Goal: Transaction & Acquisition: Purchase product/service

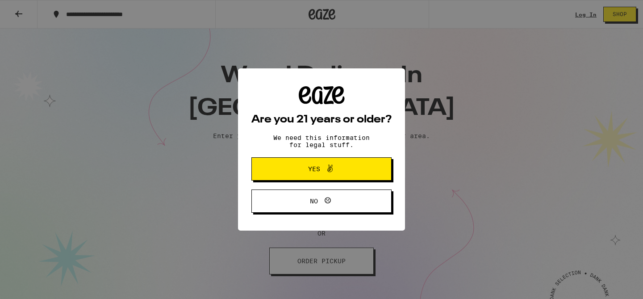
click at [315, 166] on span "Yes" at bounding box center [314, 169] width 12 height 6
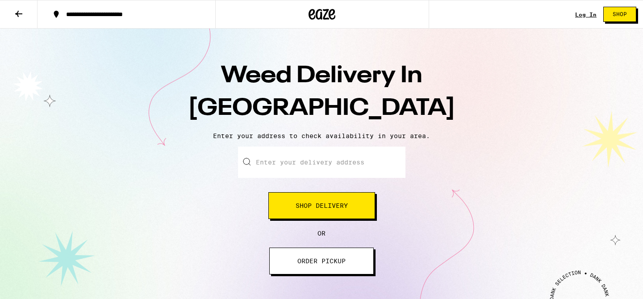
click at [301, 158] on input "Enter your delivery address" at bounding box center [321, 161] width 167 height 31
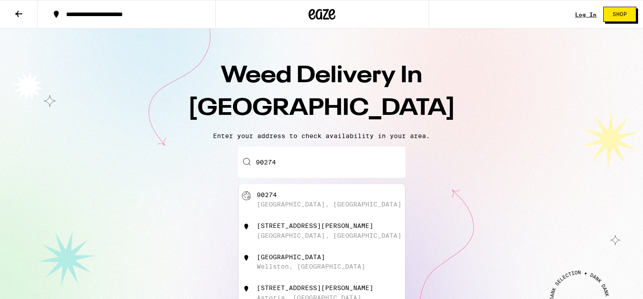
click at [315, 208] on div "[GEOGRAPHIC_DATA], [GEOGRAPHIC_DATA]" at bounding box center [329, 203] width 145 height 7
type input "[GEOGRAPHIC_DATA]"
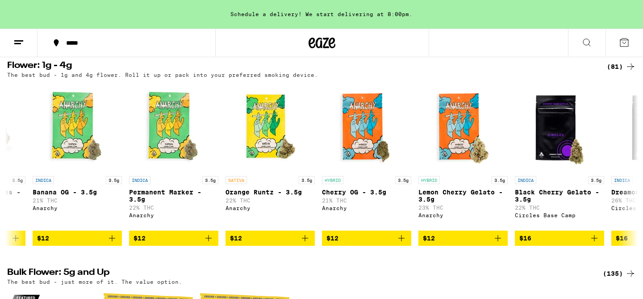
scroll to position [717, 0]
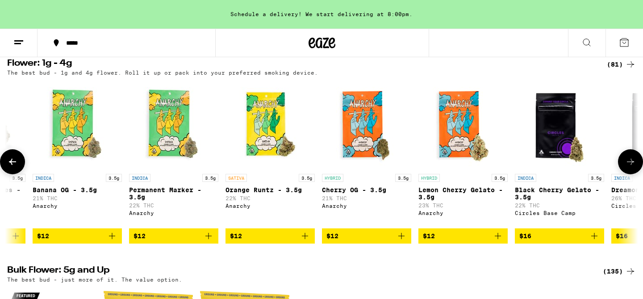
click at [626, 167] on icon at bounding box center [630, 161] width 11 height 11
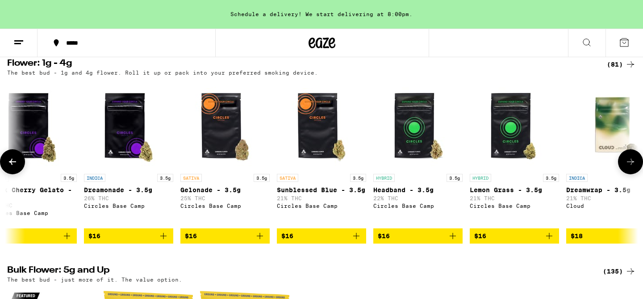
scroll to position [0, 602]
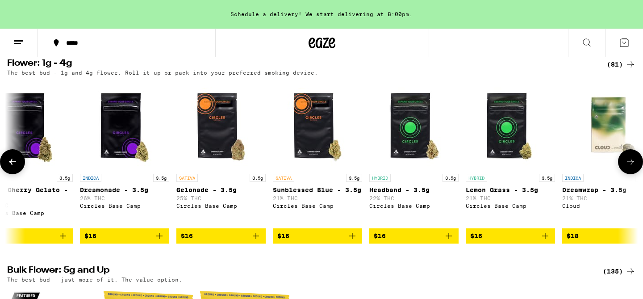
click at [14, 174] on button at bounding box center [12, 161] width 25 height 25
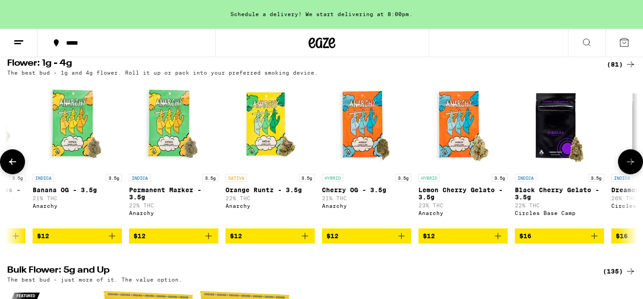
click at [14, 174] on button at bounding box center [12, 161] width 25 height 25
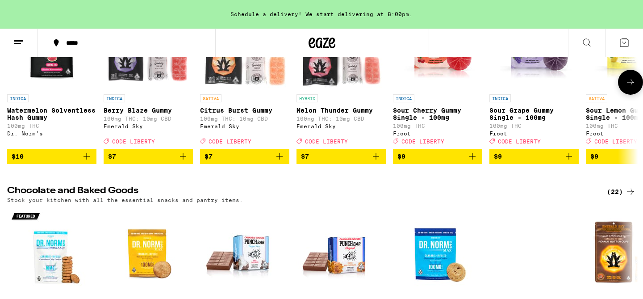
scroll to position [2403, 0]
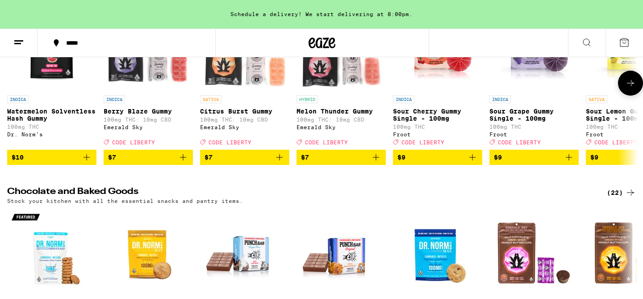
click at [629, 88] on icon at bounding box center [630, 83] width 11 height 11
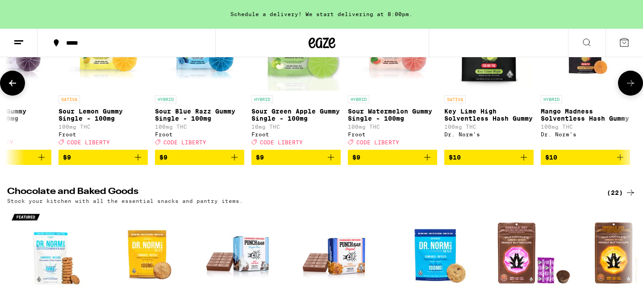
scroll to position [0, 531]
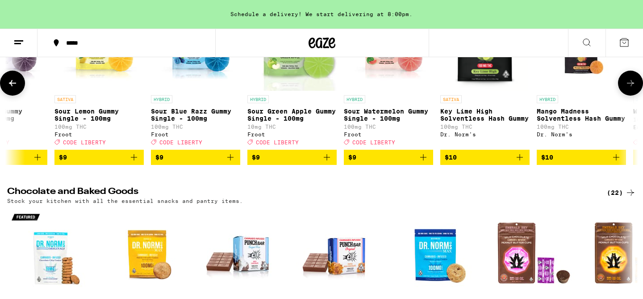
click at [629, 88] on icon at bounding box center [630, 83] width 11 height 11
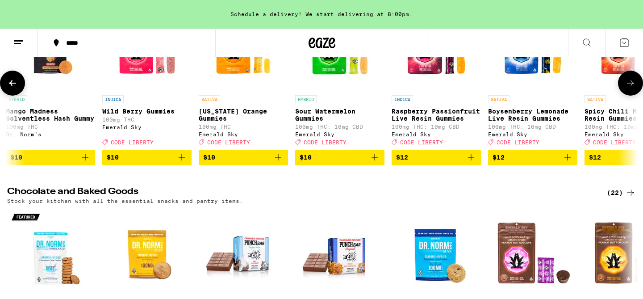
scroll to position [0, 1062]
click at [629, 88] on icon at bounding box center [630, 83] width 11 height 11
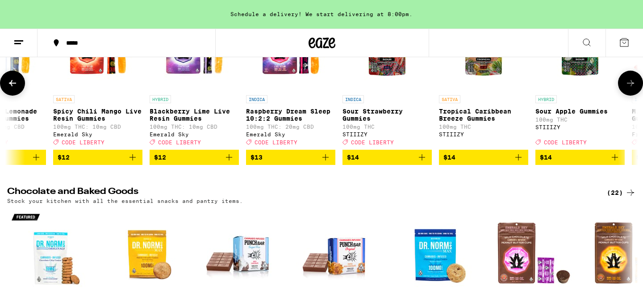
scroll to position [0, 1593]
click at [629, 88] on icon at bounding box center [630, 83] width 11 height 11
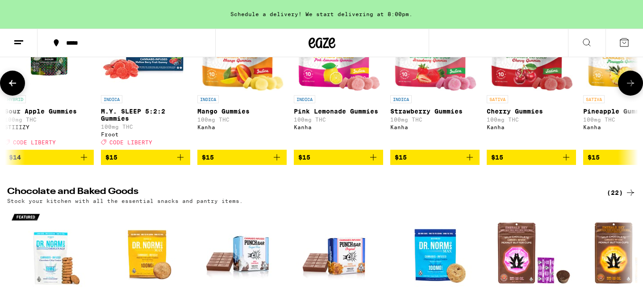
scroll to position [0, 2124]
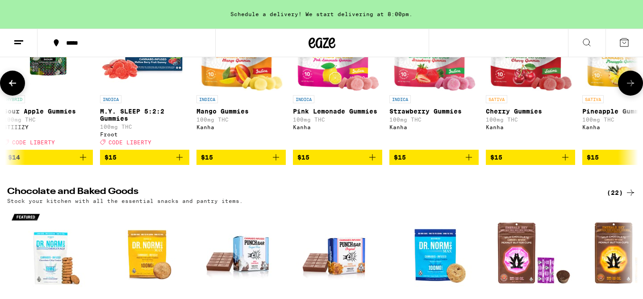
click at [247, 91] on img "Open page for Mango Gummies from Kanha" at bounding box center [240, 45] width 83 height 89
click at [633, 88] on icon at bounding box center [630, 83] width 11 height 11
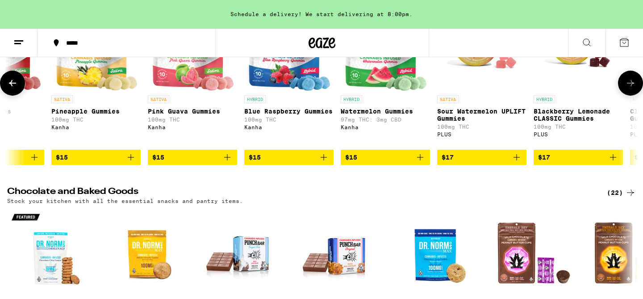
scroll to position [0, 2655]
click at [396, 91] on img "Open page for Watermelon Gummies from Kanha" at bounding box center [384, 45] width 83 height 89
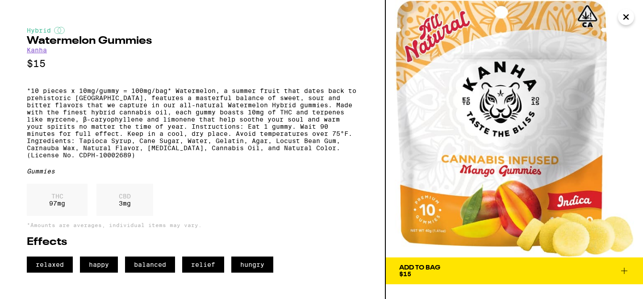
click at [130, 199] on p "CBD" at bounding box center [125, 195] width 12 height 7
click at [112, 216] on div "CBD 3 mg" at bounding box center [124, 199] width 57 height 32
click at [125, 216] on div "CBD 3 mg" at bounding box center [124, 199] width 57 height 32
click at [44, 216] on div "THC 97 mg" at bounding box center [57, 199] width 61 height 32
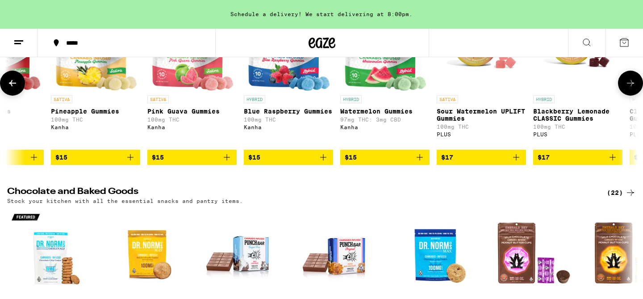
click at [632, 88] on icon at bounding box center [630, 83] width 11 height 11
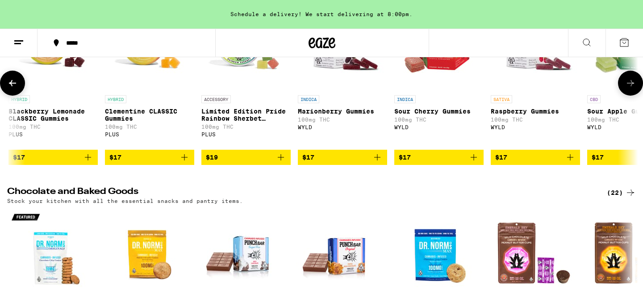
scroll to position [0, 3187]
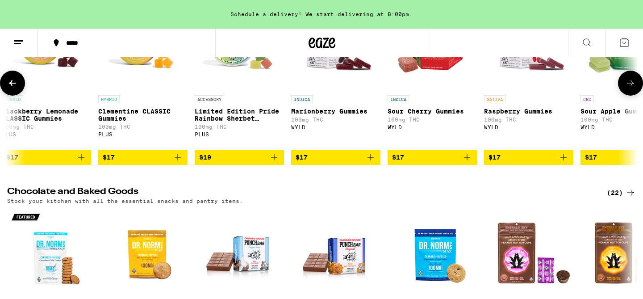
click at [632, 88] on icon at bounding box center [630, 83] width 11 height 11
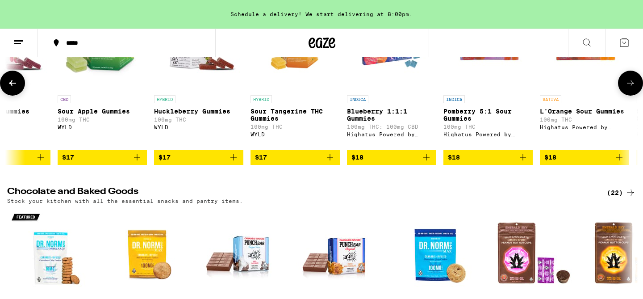
scroll to position [0, 3718]
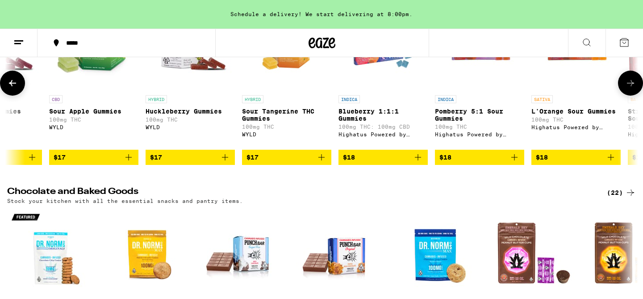
click at [632, 88] on icon at bounding box center [630, 83] width 11 height 11
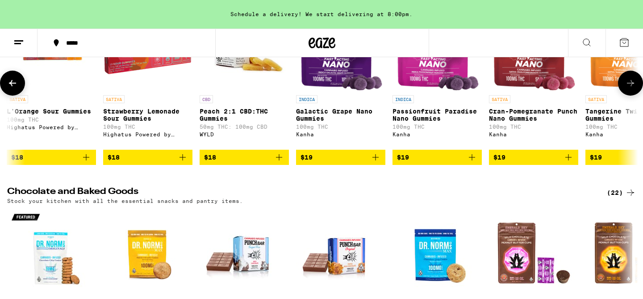
scroll to position [0, 4249]
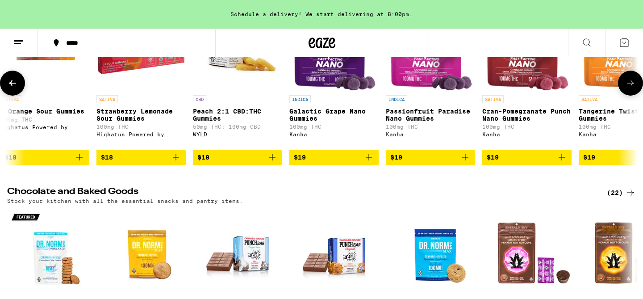
click at [632, 88] on icon at bounding box center [630, 83] width 11 height 11
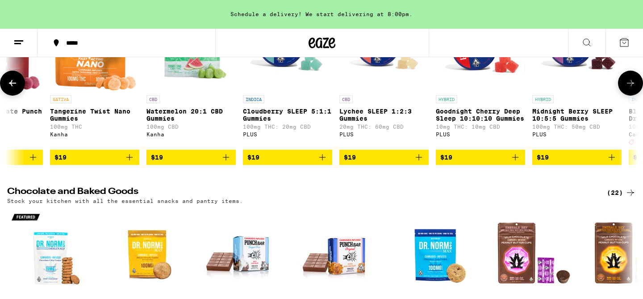
scroll to position [0, 4780]
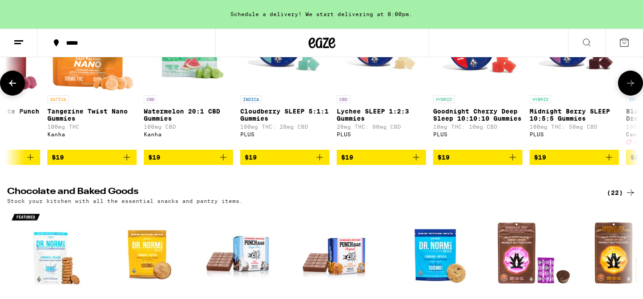
click at [632, 88] on icon at bounding box center [630, 83] width 11 height 11
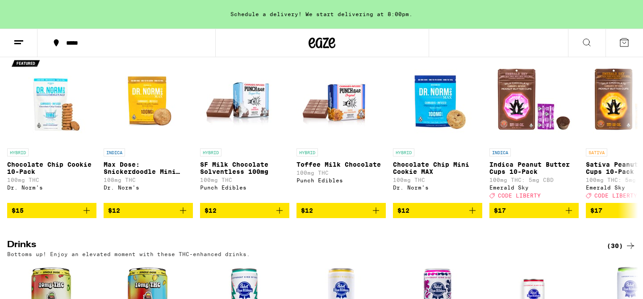
scroll to position [2555, 0]
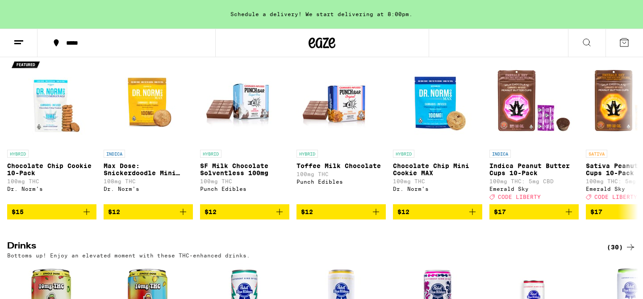
click at [16, 43] on line at bounding box center [17, 43] width 7 height 0
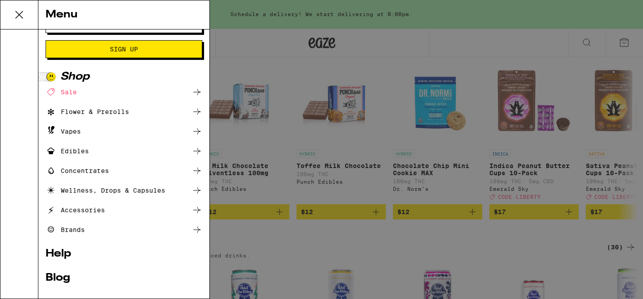
scroll to position [20, 0]
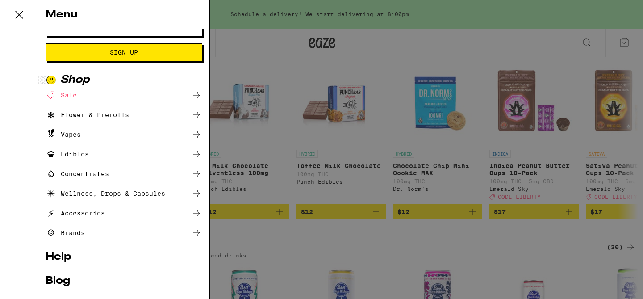
click at [93, 154] on div "Edibles" at bounding box center [124, 154] width 157 height 11
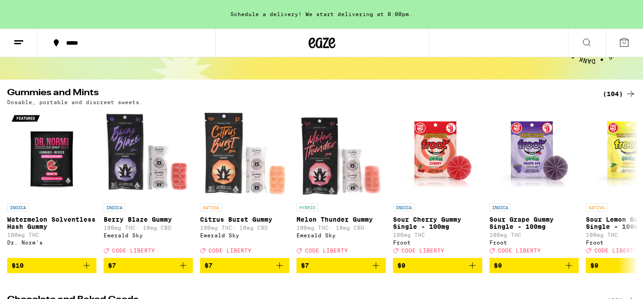
scroll to position [67, 0]
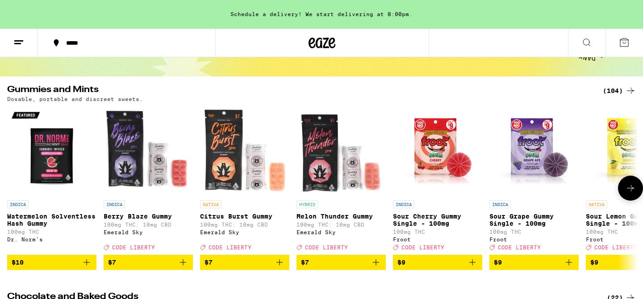
click at [445, 145] on img "Open page for Sour Cherry Gummy Single - 100mg from Froot" at bounding box center [437, 150] width 89 height 89
click at [531, 144] on img "Open page for Sour Grape Gummy Single - 100mg from Froot" at bounding box center [533, 150] width 89 height 89
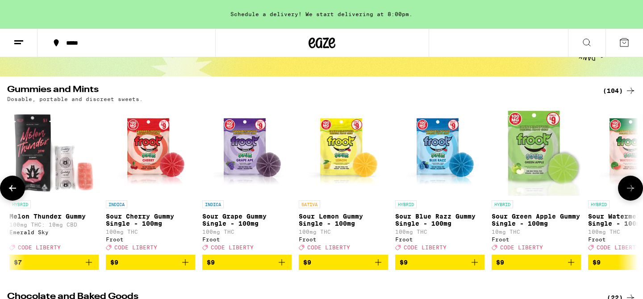
scroll to position [0, 289]
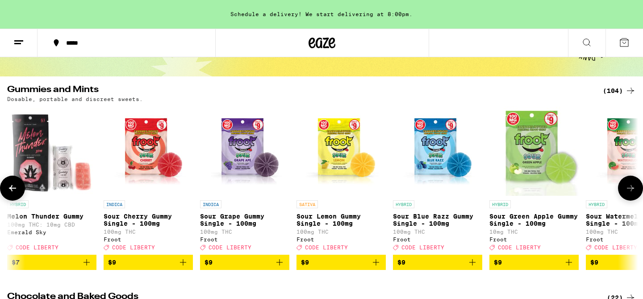
click at [312, 199] on link "SATIVA Sour Lemon Gummy Single - 100mg 100mg THC Froot Deal Created with Sketch…" at bounding box center [340, 180] width 89 height 148
click at [633, 193] on icon at bounding box center [630, 188] width 11 height 11
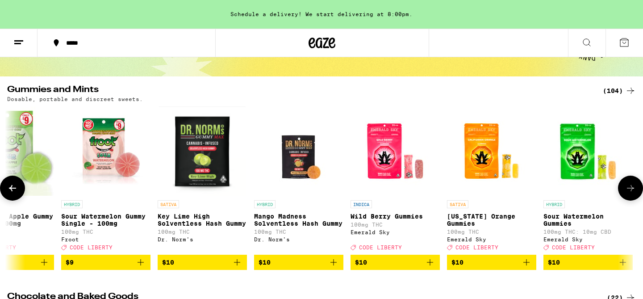
scroll to position [0, 820]
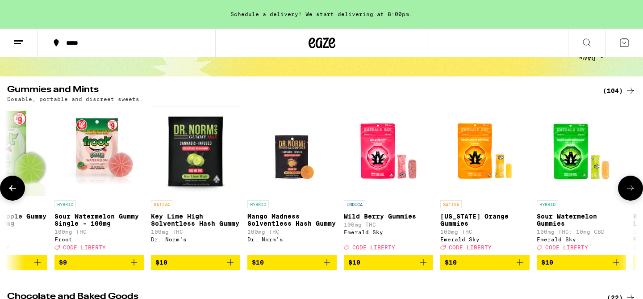
click at [478, 166] on img "Open page for California Orange Gummies from Emerald Sky" at bounding box center [484, 150] width 89 height 89
click at [630, 193] on icon at bounding box center [630, 188] width 11 height 11
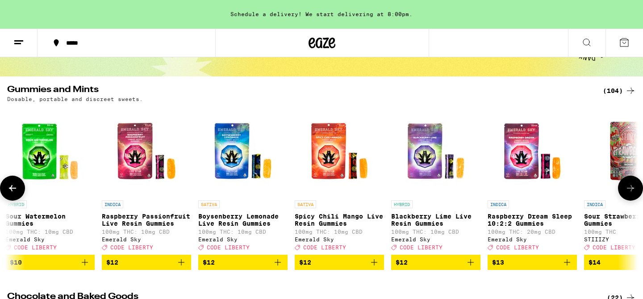
click at [630, 193] on icon at bounding box center [630, 188] width 11 height 11
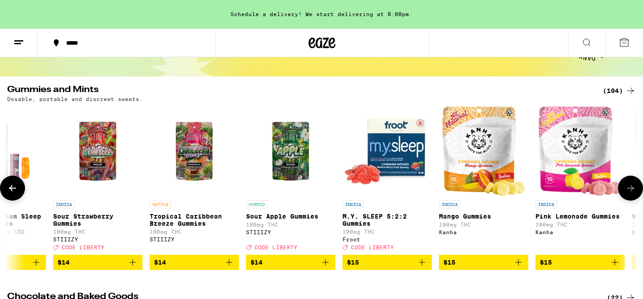
scroll to position [0, 1882]
click at [627, 189] on icon at bounding box center [630, 188] width 11 height 11
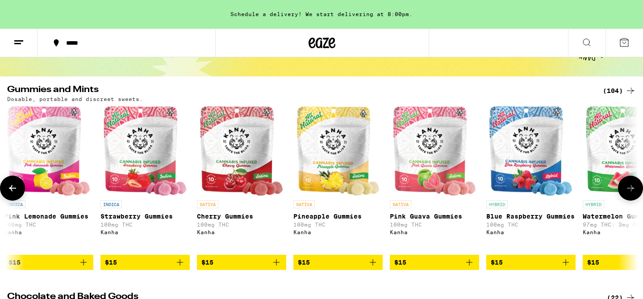
scroll to position [0, 2414]
click at [435, 166] on img "Open page for Pink Guava Gummies from Kanha" at bounding box center [433, 150] width 83 height 89
click at [628, 193] on icon at bounding box center [630, 188] width 11 height 11
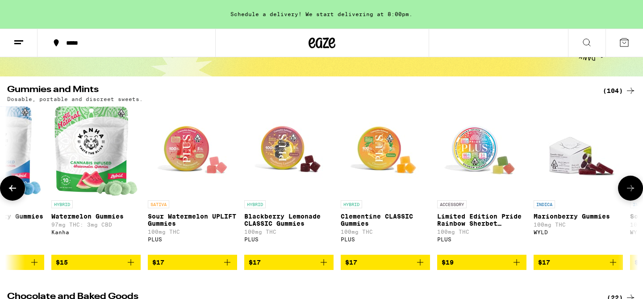
scroll to position [0, 2945]
click at [192, 158] on img "Open page for Sour Watermelon UPLIFT Gummies from PLUS" at bounding box center [191, 150] width 89 height 89
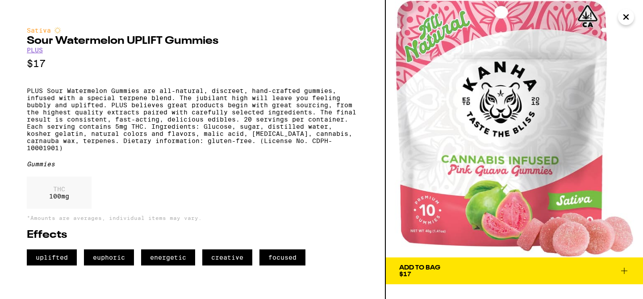
click at [486, 268] on span "Add To Bag $17" at bounding box center [514, 270] width 230 height 12
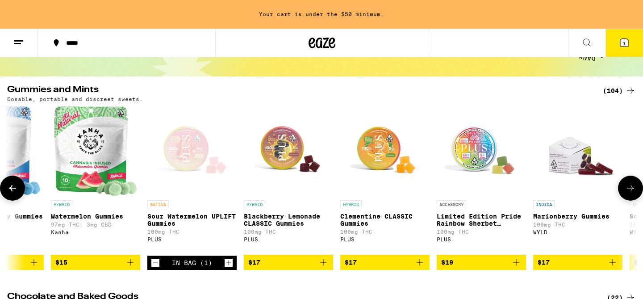
click at [638, 193] on button at bounding box center [630, 187] width 25 height 25
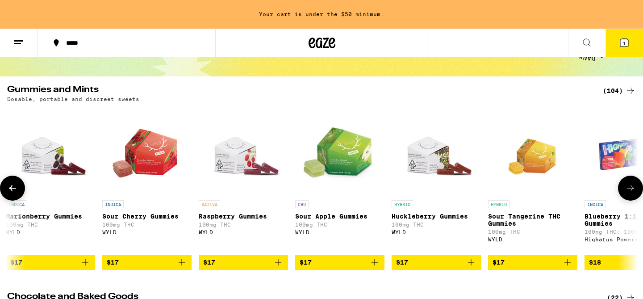
scroll to position [0, 3476]
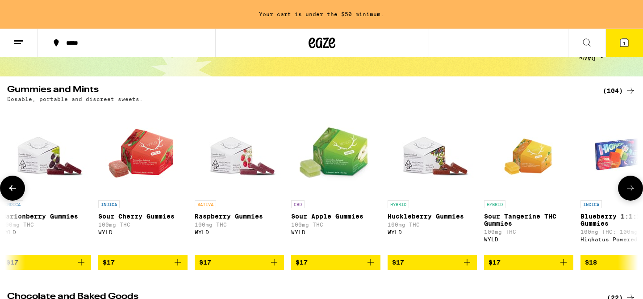
click at [44, 162] on img "Open page for Marionberry Gummies from WYLD" at bounding box center [46, 150] width 89 height 89
click at [12, 191] on icon at bounding box center [12, 188] width 11 height 11
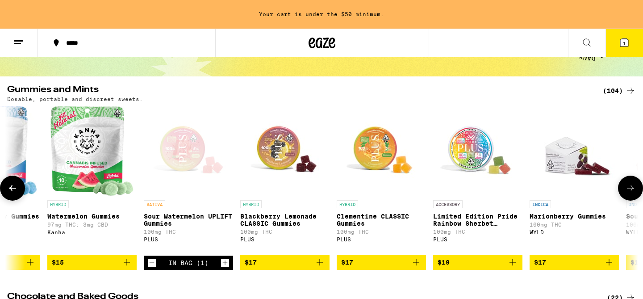
scroll to position [0, 2945]
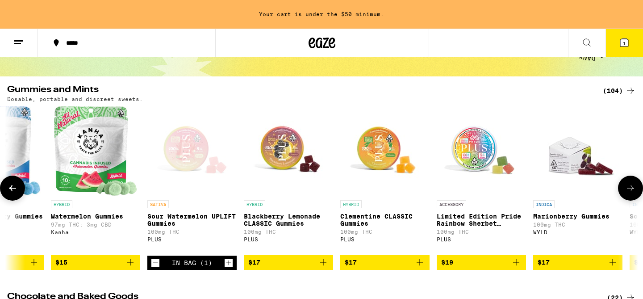
click at [633, 191] on icon at bounding box center [630, 188] width 11 height 11
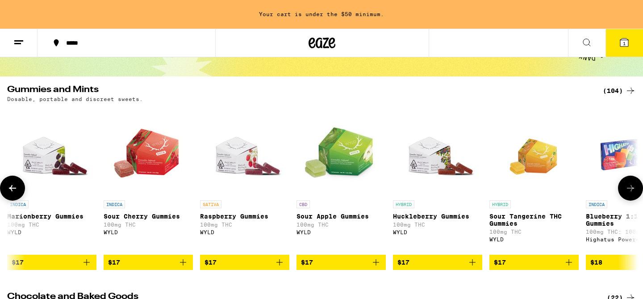
scroll to position [0, 3476]
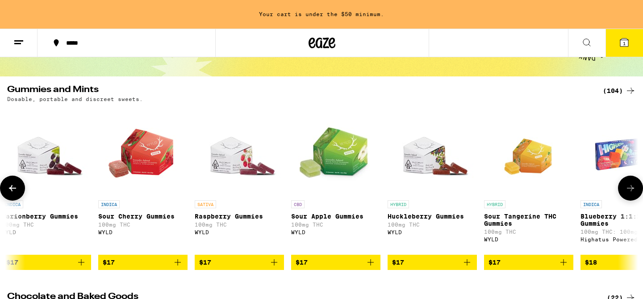
click at [633, 191] on icon at bounding box center [630, 188] width 11 height 11
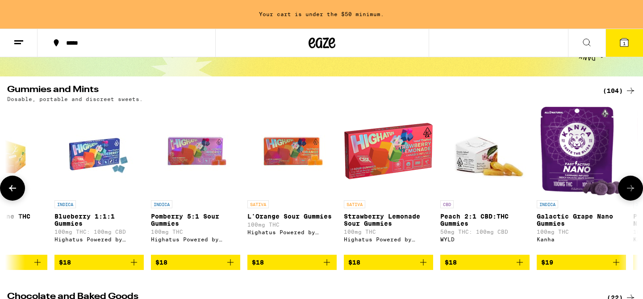
scroll to position [0, 4007]
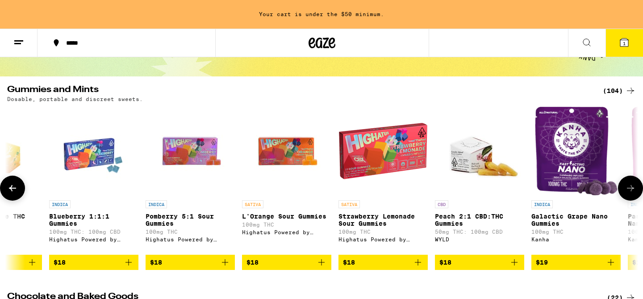
click at [588, 162] on img "Open page for Galactic Grape Nano Gummies from Kanha" at bounding box center [575, 150] width 83 height 89
click at [88, 154] on img "Open page for Blueberry 1:1:1 Gummies from Highatus Powered by Cannabiotix" at bounding box center [93, 150] width 89 height 89
click at [632, 191] on icon at bounding box center [630, 188] width 7 height 6
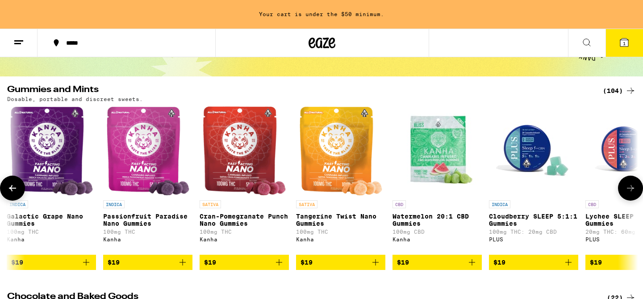
scroll to position [0, 4538]
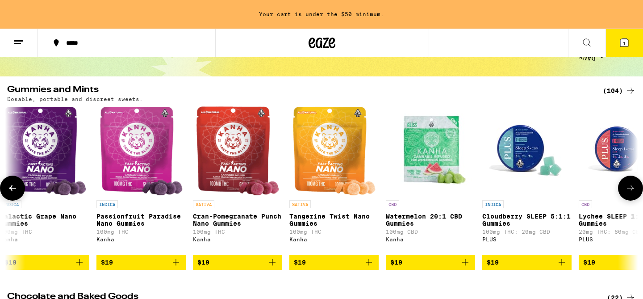
click at [145, 166] on img "Open page for Passionfruit Paradise Nano Gummies from Kanha" at bounding box center [141, 150] width 83 height 89
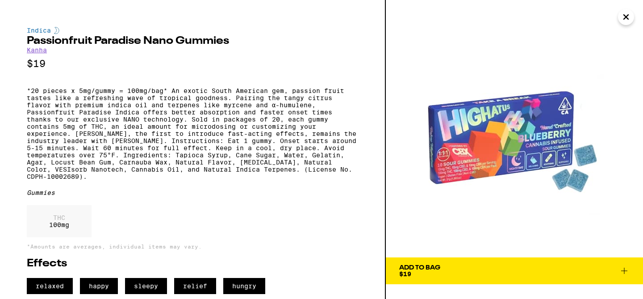
scroll to position [19, 0]
click at [467, 264] on span "Add To Bag $19" at bounding box center [514, 270] width 230 height 12
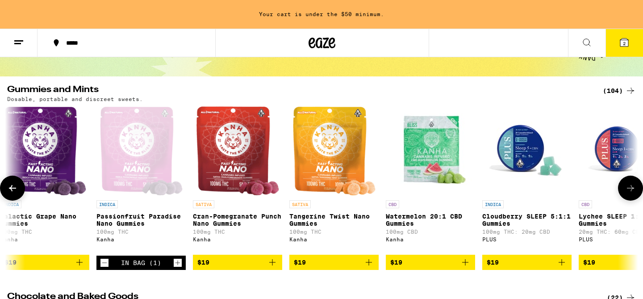
click at [628, 192] on icon at bounding box center [630, 188] width 11 height 11
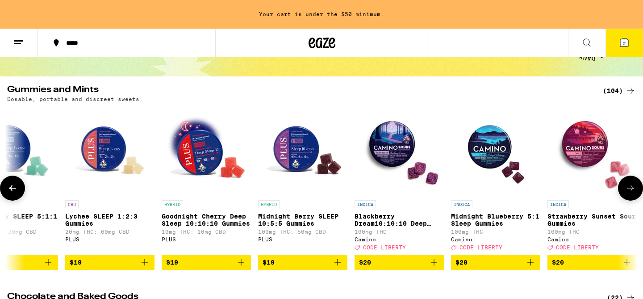
scroll to position [0, 5069]
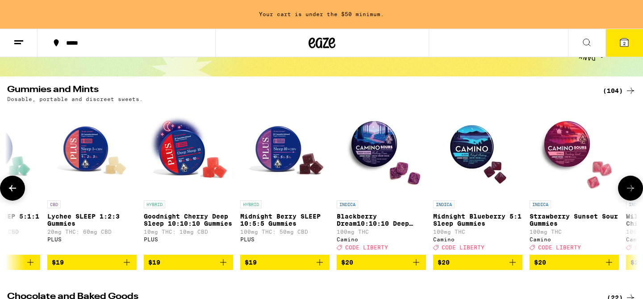
click at [16, 191] on icon at bounding box center [12, 188] width 7 height 6
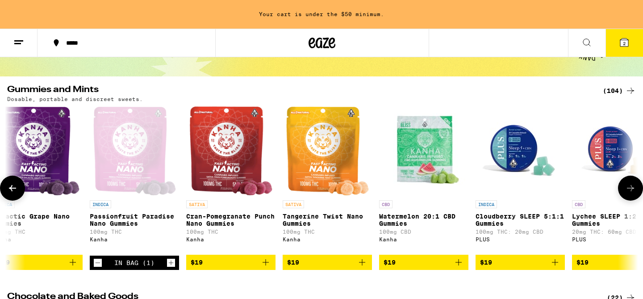
scroll to position [0, 4538]
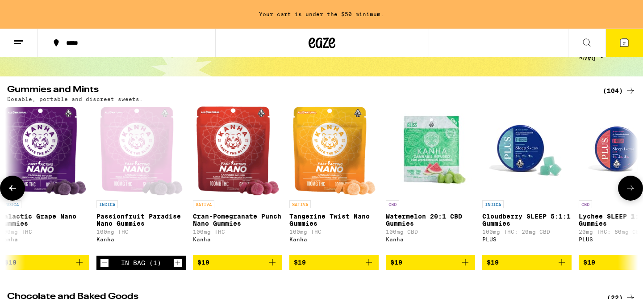
click at [526, 155] on img "Open page for Cloudberry SLEEP 5:1:1 Gummies from PLUS" at bounding box center [526, 150] width 89 height 89
click at [624, 192] on button at bounding box center [630, 187] width 25 height 25
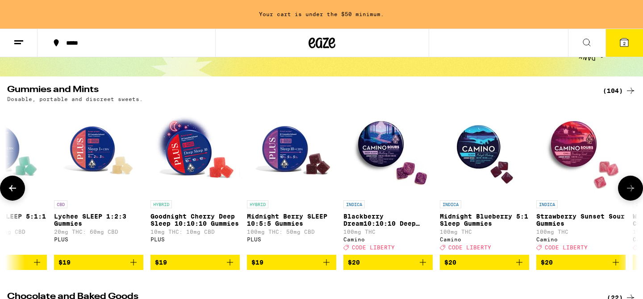
scroll to position [0, 5069]
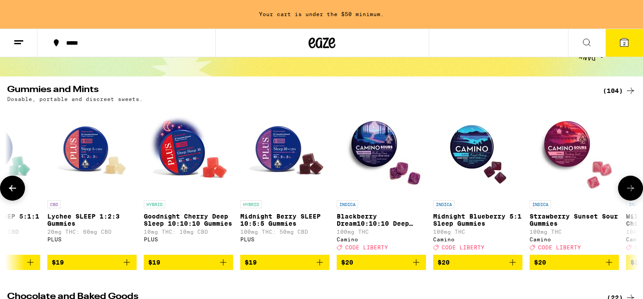
click at [627, 191] on icon at bounding box center [630, 188] width 11 height 11
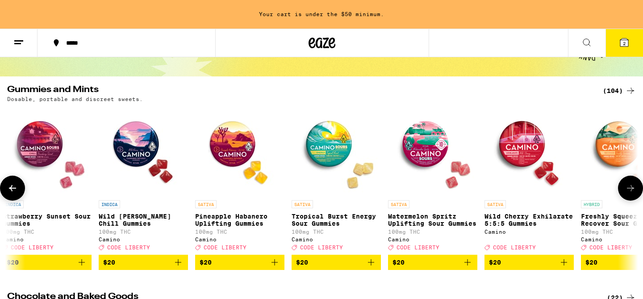
scroll to position [0, 5600]
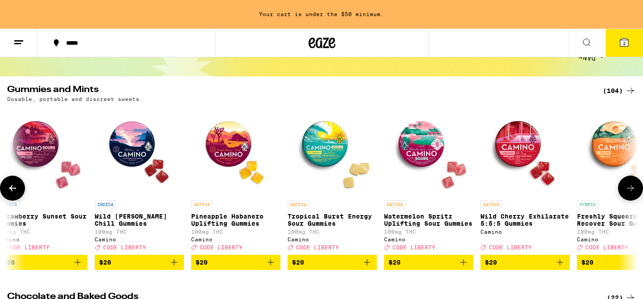
click at [129, 151] on img "Open page for Wild Berry Chill Gummies from Camino" at bounding box center [139, 150] width 89 height 89
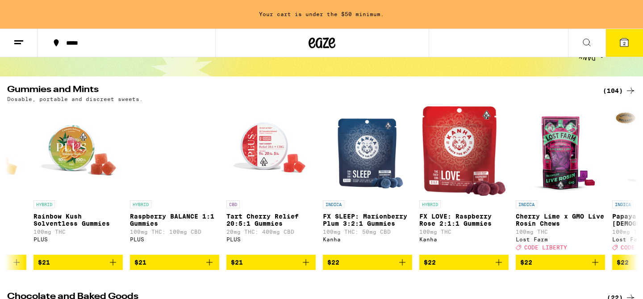
scroll to position [0, 7975]
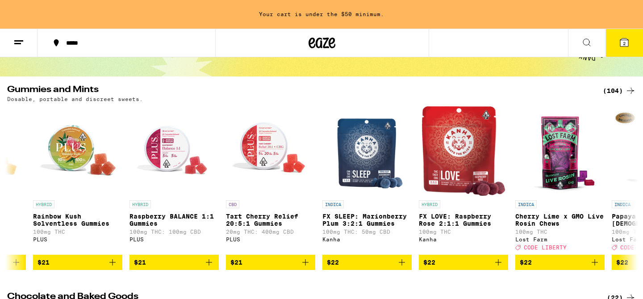
click at [625, 44] on span "2" at bounding box center [624, 43] width 3 height 5
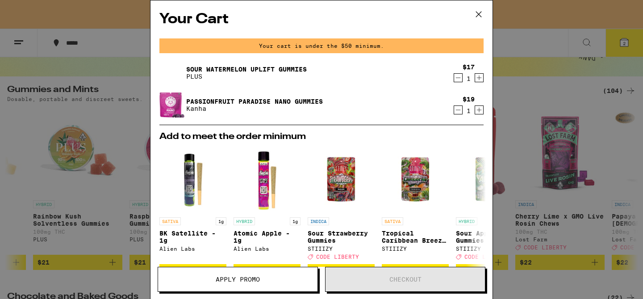
click at [199, 100] on link "Passionfruit Paradise Nano Gummies" at bounding box center [254, 101] width 137 height 7
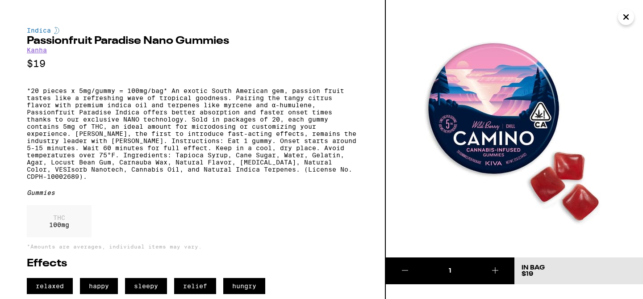
scroll to position [19, 0]
click at [626, 19] on icon "Close" at bounding box center [625, 16] width 11 height 13
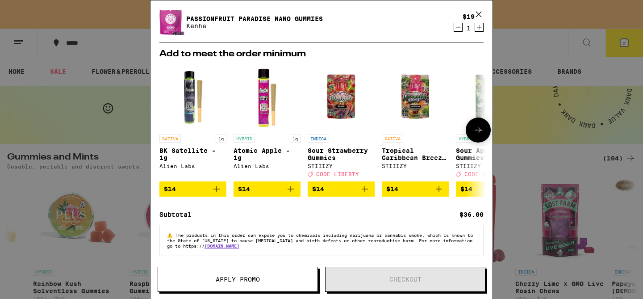
scroll to position [75, 0]
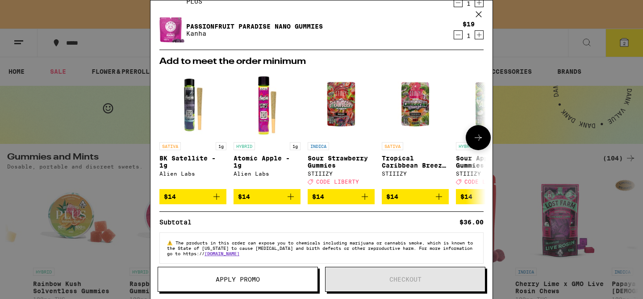
click at [481, 138] on icon at bounding box center [478, 137] width 11 height 11
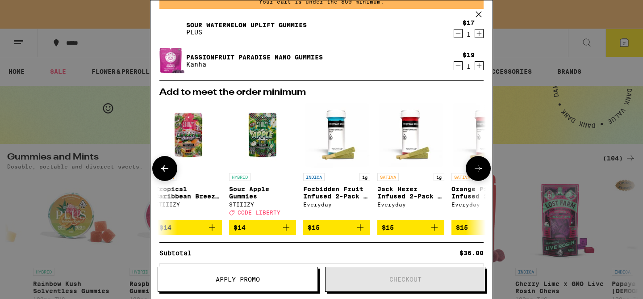
scroll to position [0, 0]
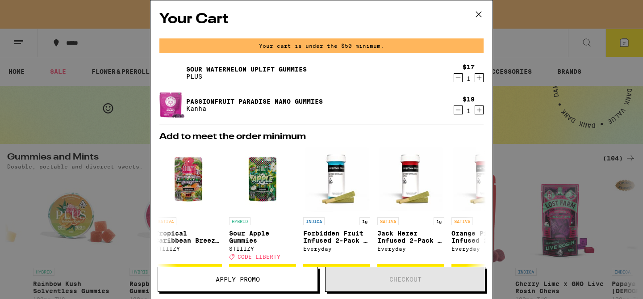
click at [479, 79] on icon "Increment" at bounding box center [479, 77] width 8 height 11
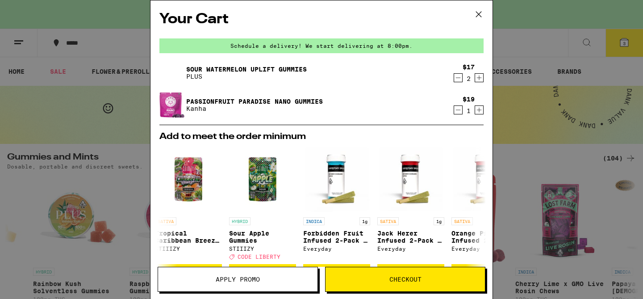
click at [407, 280] on span "Checkout" at bounding box center [405, 279] width 32 height 6
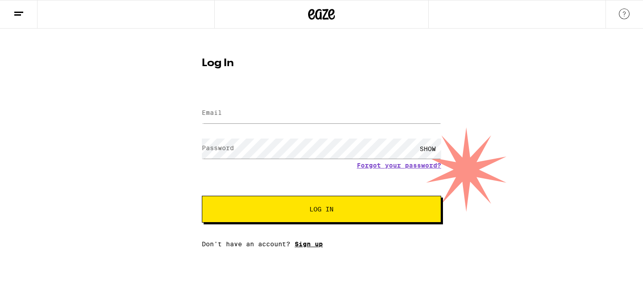
click at [307, 246] on link "Sign up" at bounding box center [309, 243] width 28 height 7
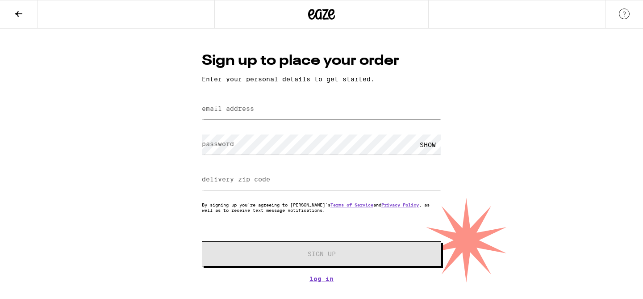
click at [248, 111] on label "email address" at bounding box center [228, 108] width 52 height 7
type input "[EMAIL_ADDRESS][DOMAIN_NAME]"
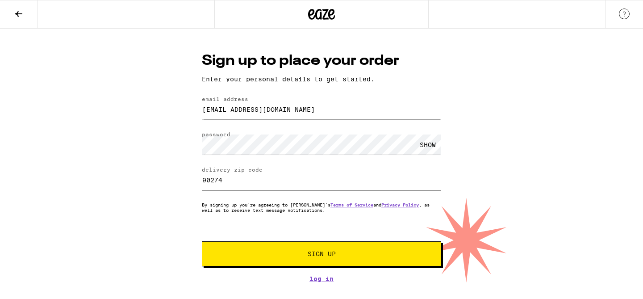
type input "90274"
click at [345, 257] on span "Sign Up" at bounding box center [322, 253] width 178 height 6
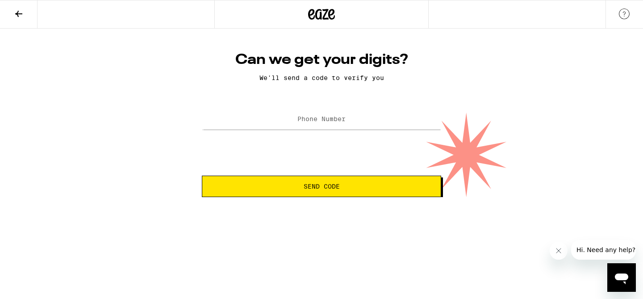
click at [321, 119] on label "Phone Number" at bounding box center [321, 118] width 48 height 7
type input "[PHONE_NUMBER]"
click at [307, 187] on span "Send Code" at bounding box center [321, 186] width 36 height 6
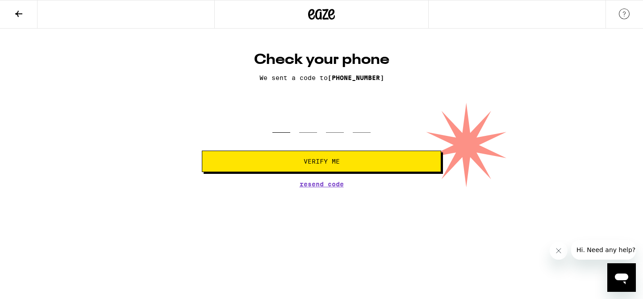
click at [279, 126] on input "tel" at bounding box center [281, 119] width 18 height 26
type input "7"
type input "9"
type input "8"
type input "6"
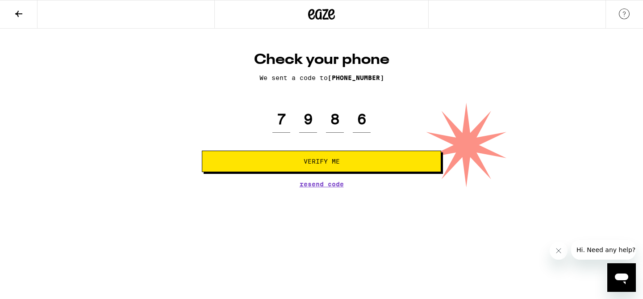
click at [301, 166] on button "Verify Me" at bounding box center [321, 160] width 239 height 21
